Goal: Task Accomplishment & Management: Manage account settings

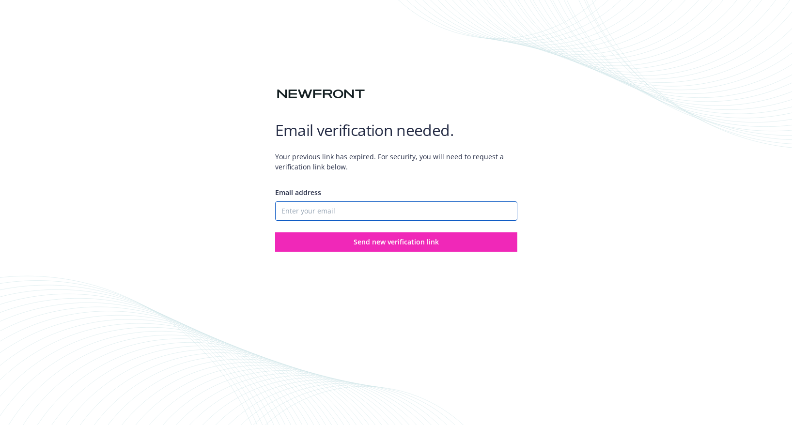
click at [339, 205] on input "Email address" at bounding box center [396, 211] width 242 height 19
type input "[EMAIL_ADDRESS][DOMAIN_NAME]"
click at [275, 233] on button "Send new verification link" at bounding box center [396, 242] width 242 height 19
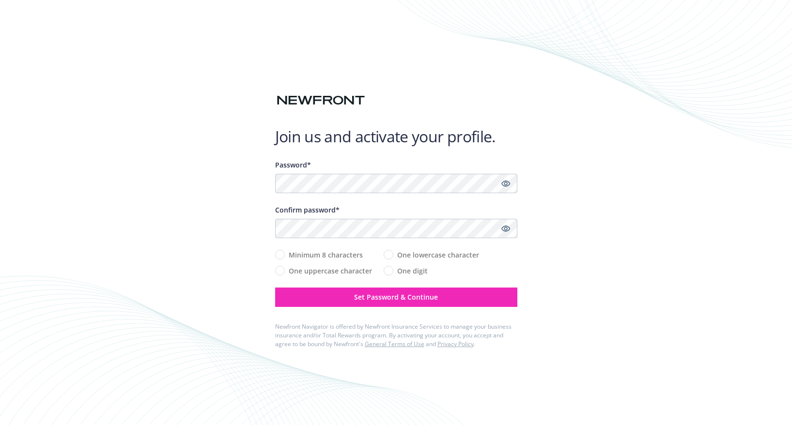
click at [565, 150] on div "Join us and activate your profile. Password* Confirm password* Minimum 8 charac…" at bounding box center [396, 212] width 792 height 425
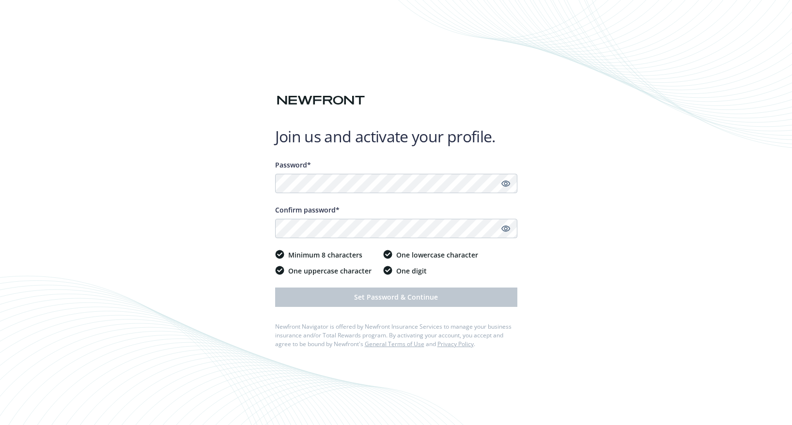
click at [658, 319] on div "Join us and activate your profile. Password* Confirm password* Minimum 8 charac…" at bounding box center [396, 212] width 792 height 425
drag, startPoint x: 520, startPoint y: 273, endPoint x: 394, endPoint y: 244, distance: 129.8
click at [520, 273] on div "Join us and activate your profile. Password* Confirm password* Minimum 8 charac…" at bounding box center [396, 212] width 792 height 425
click at [505, 183] on icon "Show password" at bounding box center [506, 183] width 9 height 9
click at [507, 229] on icon "Show password" at bounding box center [505, 229] width 9 height 6
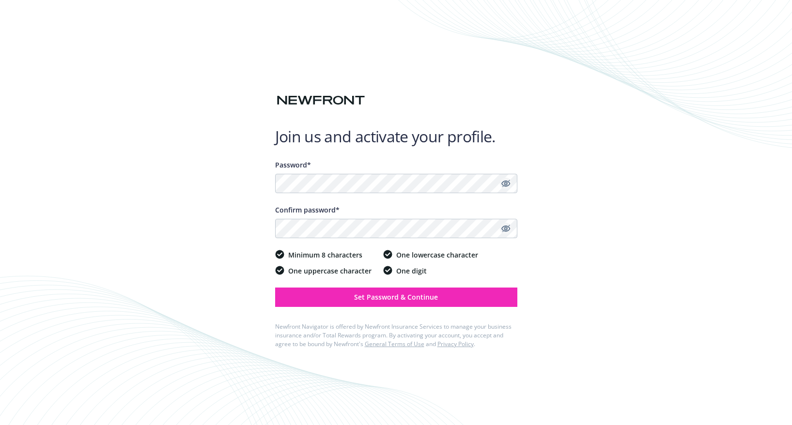
click at [614, 201] on div "Join us and activate your profile. Password* Confirm password* Minimum 8 charac…" at bounding box center [396, 212] width 792 height 425
click at [162, 184] on div "Join us and activate your profile. Password* Confirm password* Minimum 8 charac…" at bounding box center [396, 212] width 792 height 425
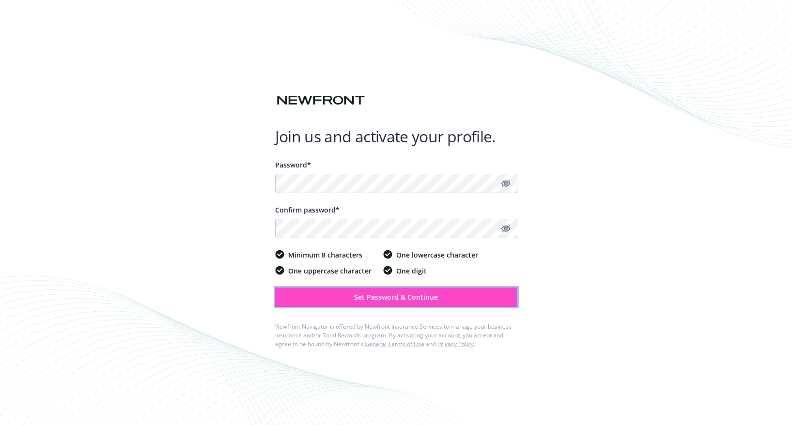
click at [355, 293] on span "Set Password & Continue" at bounding box center [396, 297] width 84 height 9
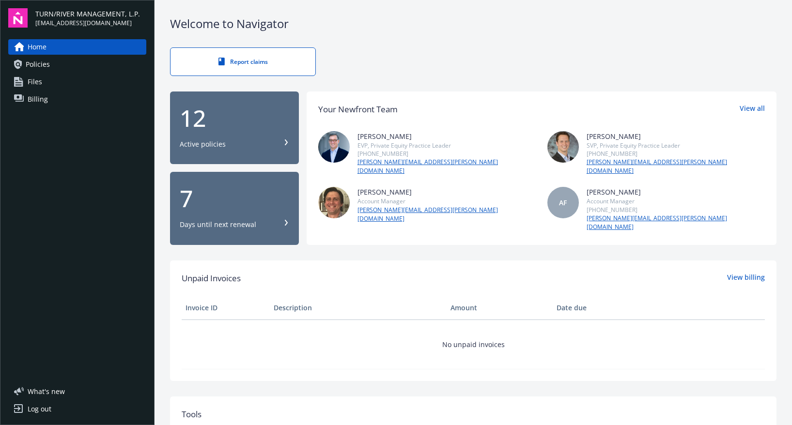
click at [380, 47] on div "Report claims" at bounding box center [473, 61] width 607 height 29
click at [266, 140] on div "Active policies" at bounding box center [235, 145] width 110 height 10
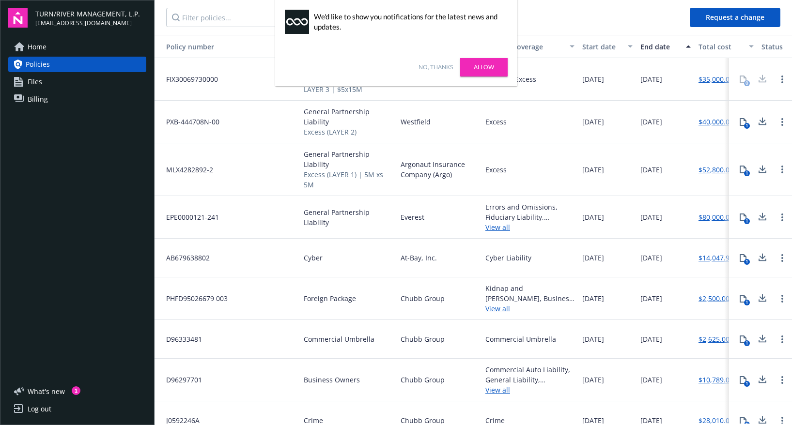
click at [470, 65] on link "Allow" at bounding box center [483, 67] width 47 height 18
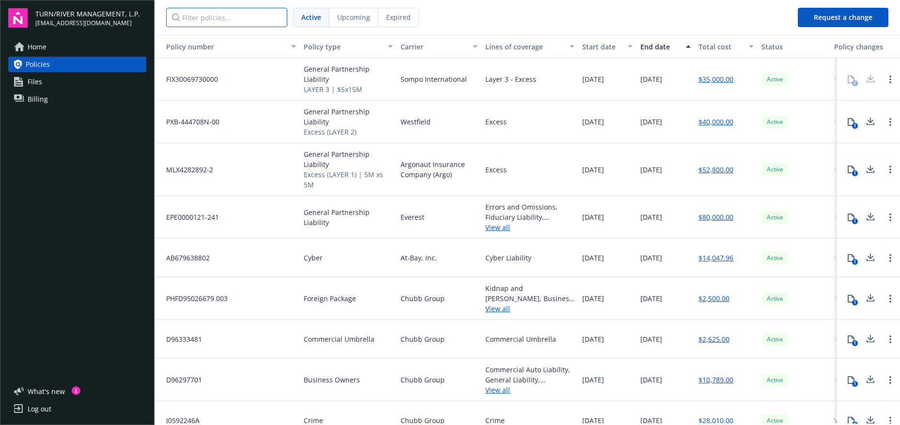
click at [223, 18] on input "Filter policies..." at bounding box center [226, 17] width 121 height 19
click at [40, 86] on span "Files" at bounding box center [35, 82] width 15 height 16
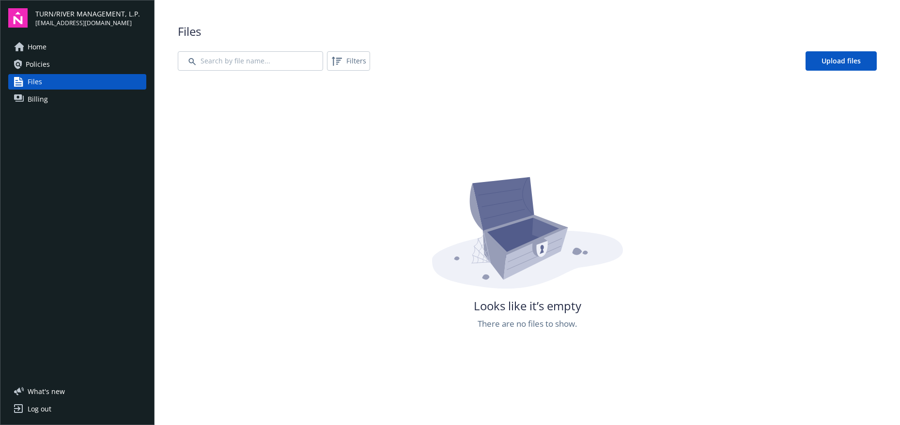
click at [71, 102] on link "Billing" at bounding box center [77, 100] width 138 height 16
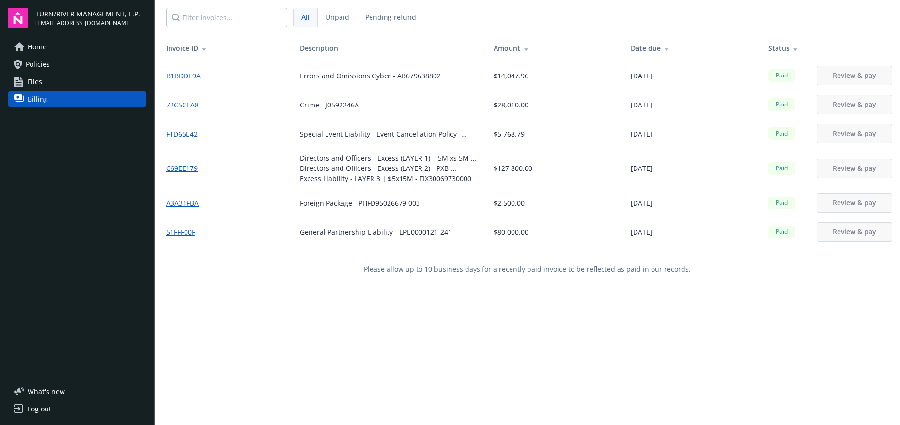
click at [50, 65] on link "Policies" at bounding box center [77, 65] width 138 height 16
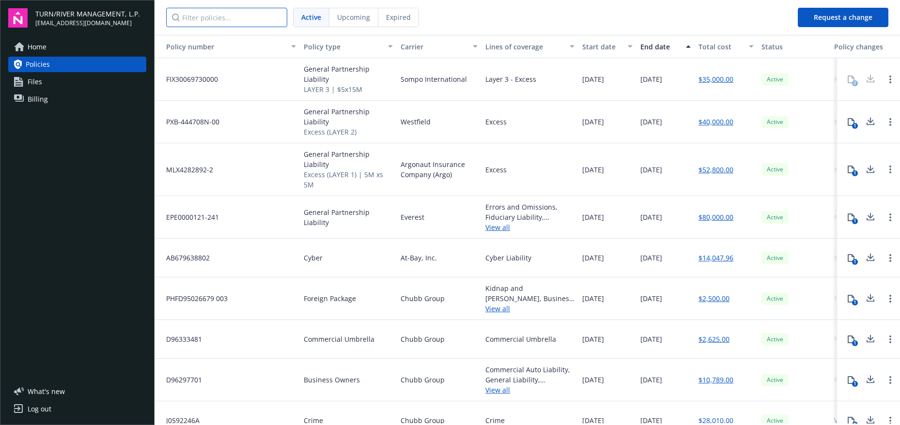
click at [209, 12] on input "Filter policies..." at bounding box center [226, 17] width 121 height 19
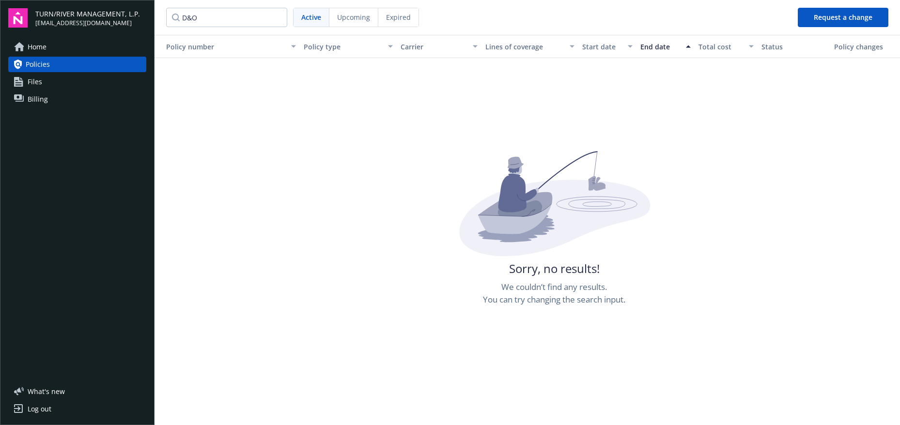
click at [362, 16] on span "Upcoming" at bounding box center [353, 17] width 33 height 10
drag, startPoint x: 394, startPoint y: 16, endPoint x: 264, endPoint y: 21, distance: 130.5
click at [394, 16] on span "Expired" at bounding box center [398, 17] width 25 height 10
drag, startPoint x: 254, startPoint y: 21, endPoint x: 77, endPoint y: 2, distance: 178.4
click at [120, 3] on div "TURN/RIVER MANAGEMENT, L.P. ekurotsu@turnriver.com Home Policies Files Billing …" at bounding box center [450, 212] width 900 height 425
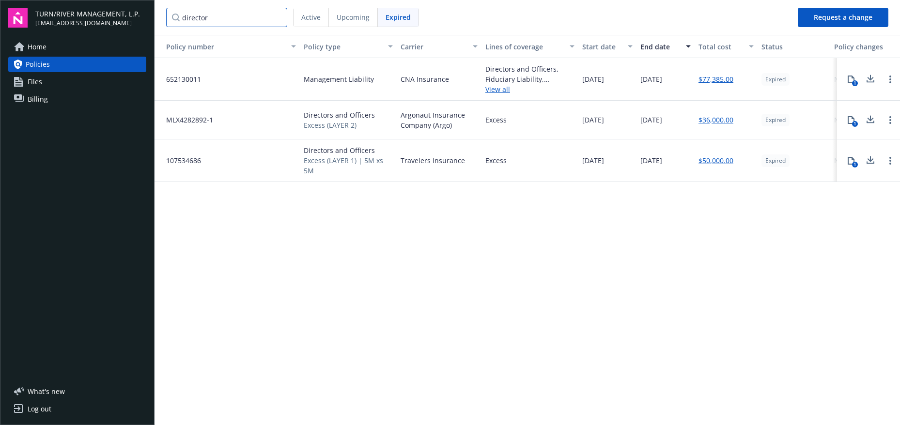
drag, startPoint x: 241, startPoint y: 19, endPoint x: 106, endPoint y: 12, distance: 135.4
click at [114, 12] on div "TURN/RIVER MANAGEMENT, L.P. ekurotsu@turnriver.com Home Policies Files Billing …" at bounding box center [450, 212] width 900 height 425
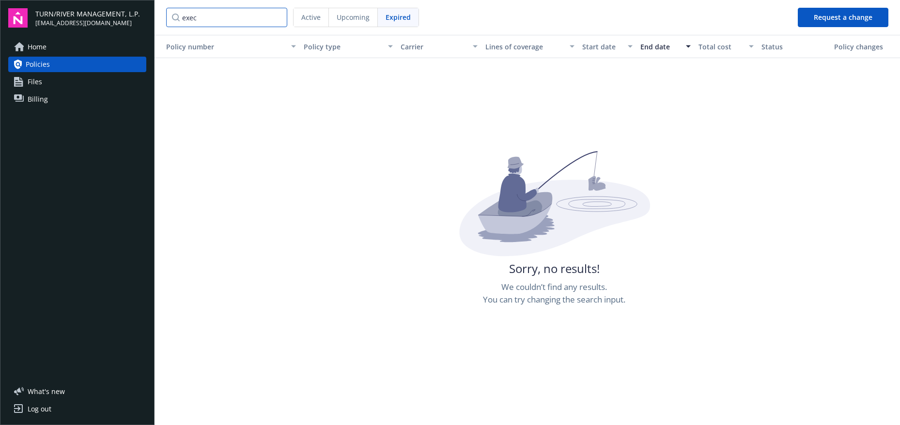
drag, startPoint x: 156, startPoint y: 16, endPoint x: 115, endPoint y: 15, distance: 41.2
click at [110, 15] on div "TURN/RIVER MANAGEMENT, L.P. ekurotsu@turnriver.com Home Policies Files Billing …" at bounding box center [450, 212] width 900 height 425
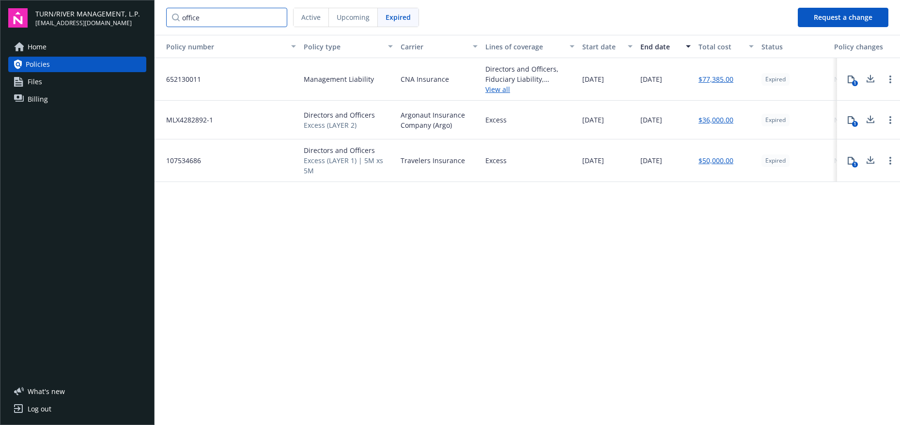
type input "officer"
drag, startPoint x: 220, startPoint y: 16, endPoint x: 171, endPoint y: 13, distance: 48.6
click at [171, 14] on input "officer" at bounding box center [226, 17] width 121 height 19
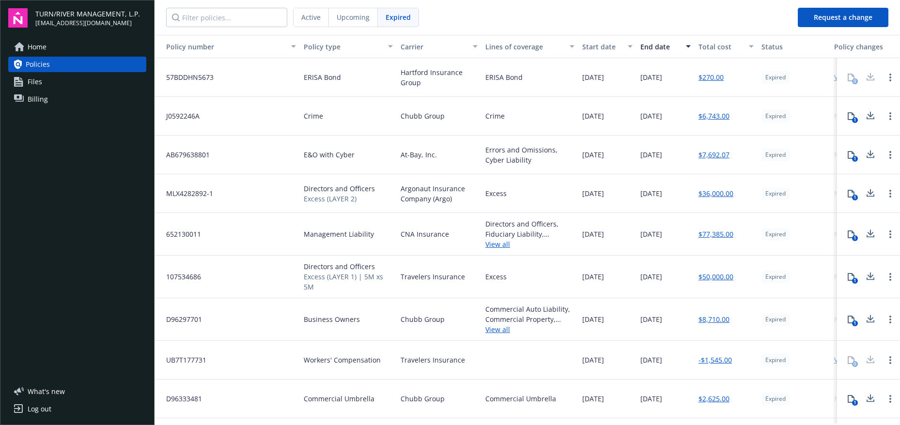
click at [81, 49] on link "Home" at bounding box center [77, 47] width 138 height 16
